Goal: Find specific page/section: Find specific page/section

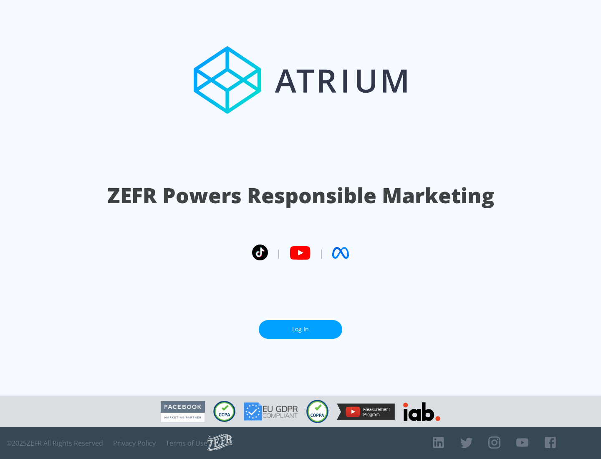
click at [300, 326] on link "Log In" at bounding box center [300, 329] width 83 height 19
